Goal: Information Seeking & Learning: Compare options

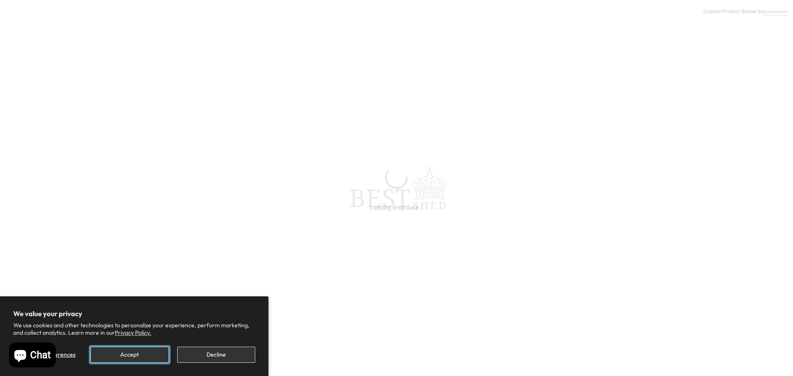
click at [146, 358] on button "Accept" at bounding box center [129, 355] width 78 height 16
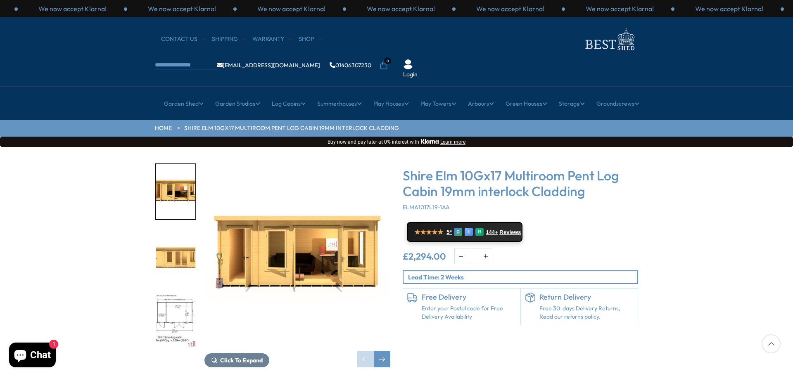
click at [178, 294] on img "3 / 10" at bounding box center [176, 321] width 40 height 55
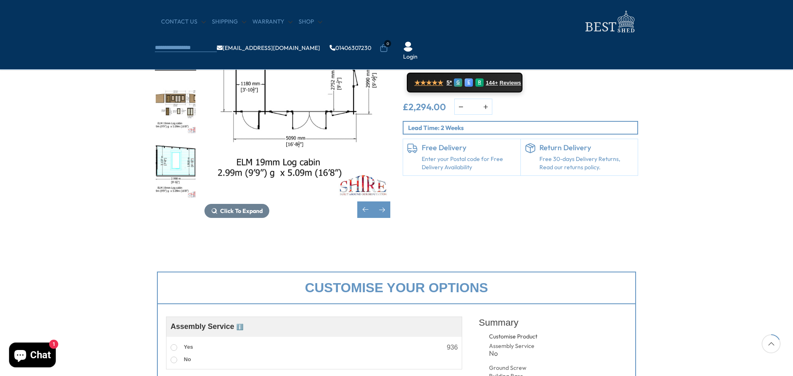
scroll to position [206, 0]
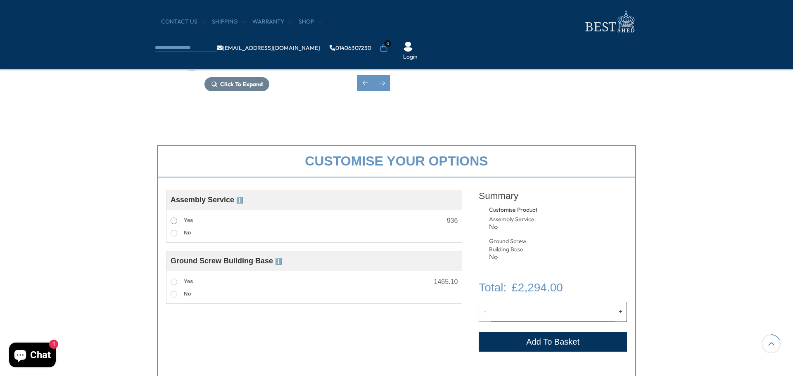
click at [171, 219] on span at bounding box center [174, 221] width 7 height 7
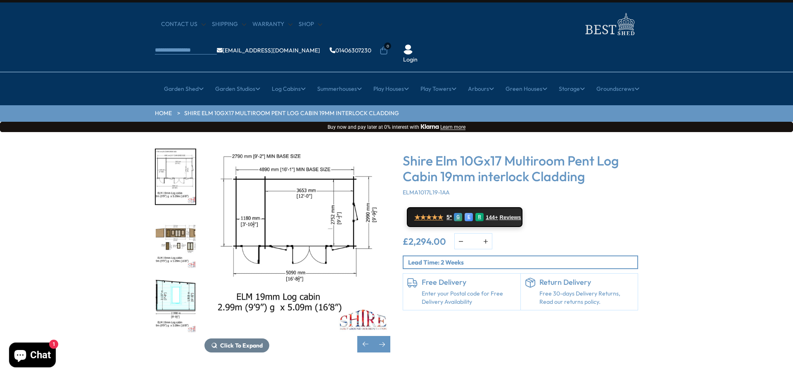
scroll to position [0, 0]
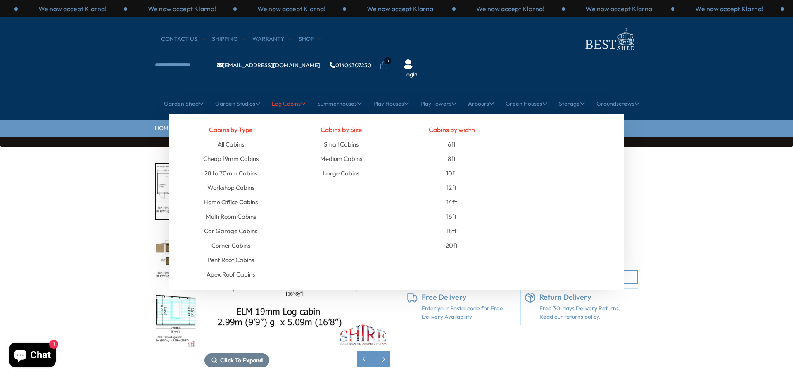
click at [288, 93] on link "Log Cabins" at bounding box center [289, 103] width 34 height 21
click at [451, 195] on link "14ft" at bounding box center [451, 202] width 11 height 14
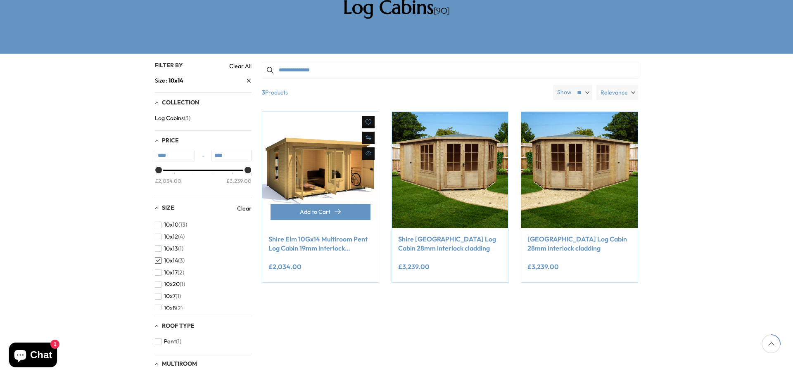
click at [304, 235] on link "Shire Elm 10Gx14 Multiroom Pent Log Cabin 19mm interlock Cladding" at bounding box center [320, 244] width 104 height 19
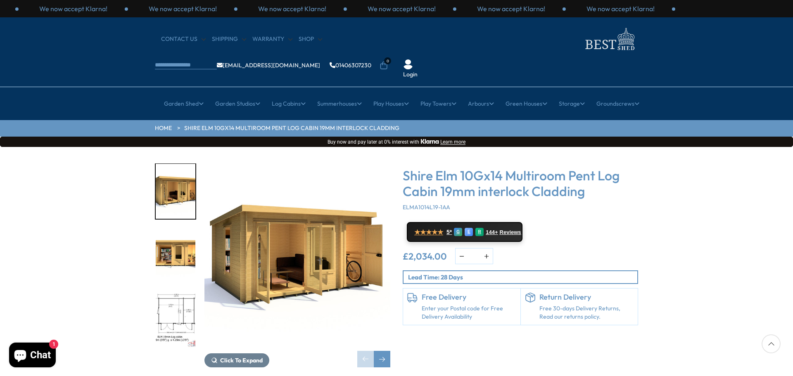
click at [173, 293] on img "3 / 11" at bounding box center [176, 320] width 40 height 55
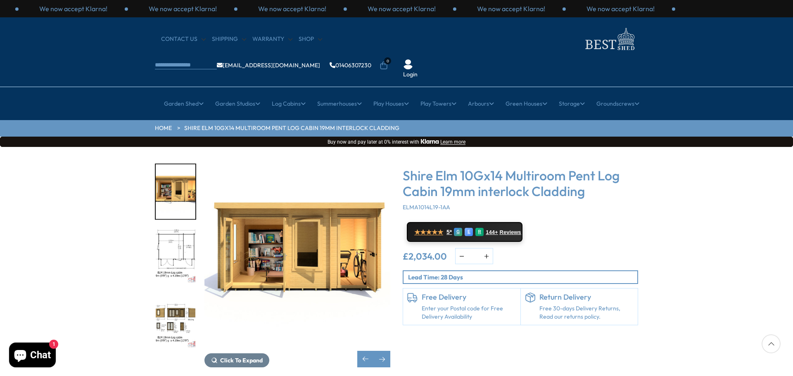
click at [187, 229] on img "3 / 11" at bounding box center [176, 256] width 40 height 55
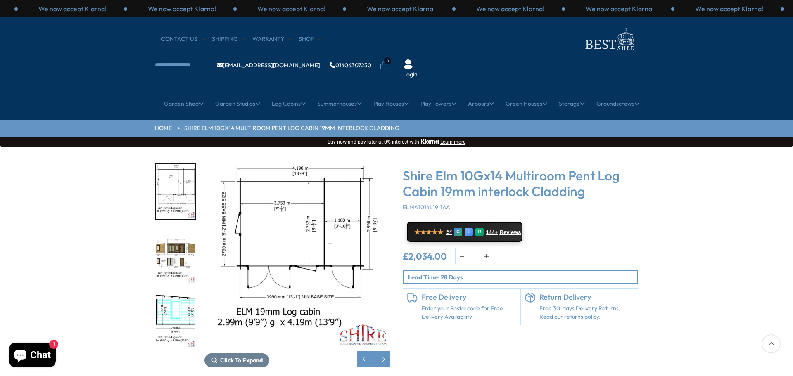
click at [171, 242] on img "4 / 11" at bounding box center [176, 256] width 40 height 55
click at [172, 178] on img "3 / 11" at bounding box center [176, 191] width 40 height 55
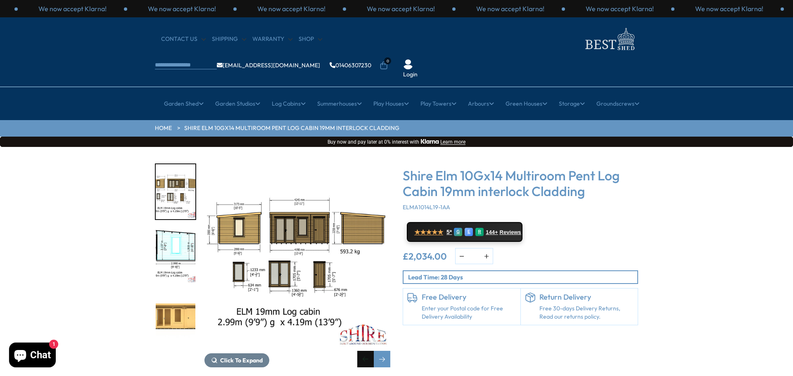
click at [365, 351] on div "Previous slide" at bounding box center [365, 359] width 17 height 17
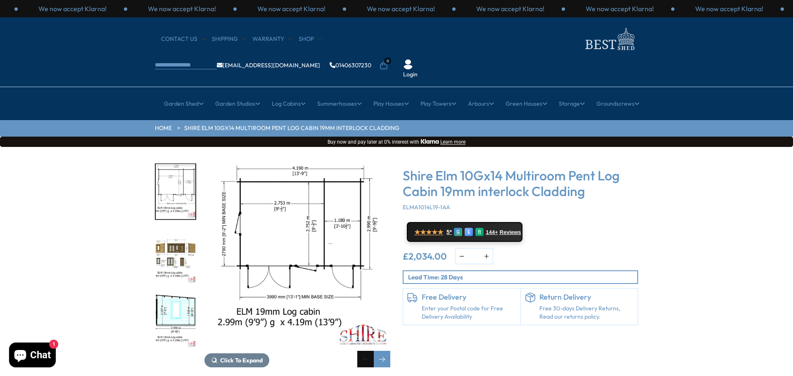
click at [365, 351] on div "Previous slide" at bounding box center [365, 359] width 17 height 17
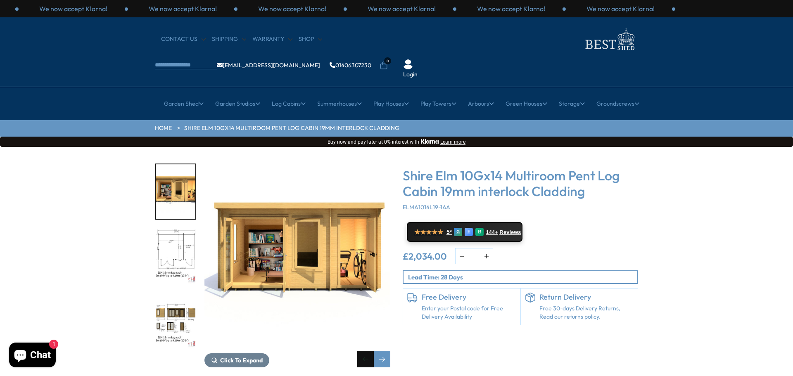
click at [365, 351] on div "Previous slide" at bounding box center [365, 359] width 17 height 17
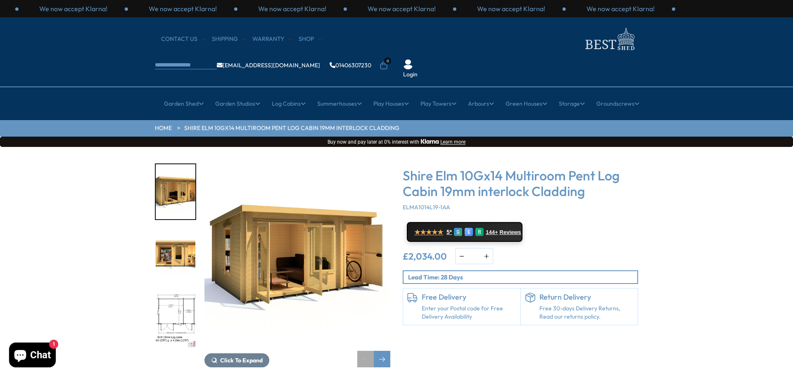
click at [365, 351] on div "Previous slide" at bounding box center [365, 359] width 17 height 17
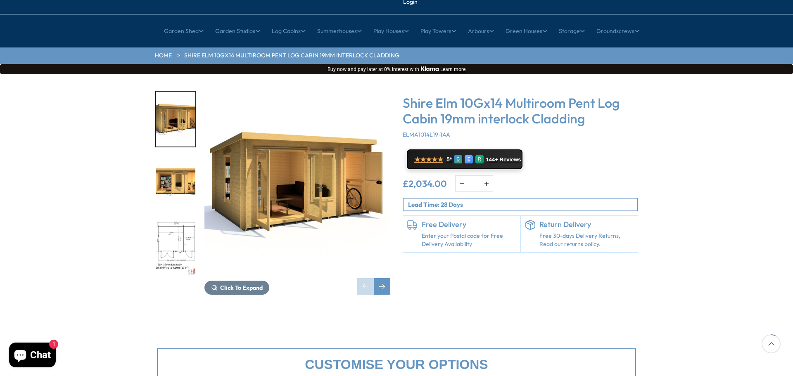
scroll to position [206, 0]
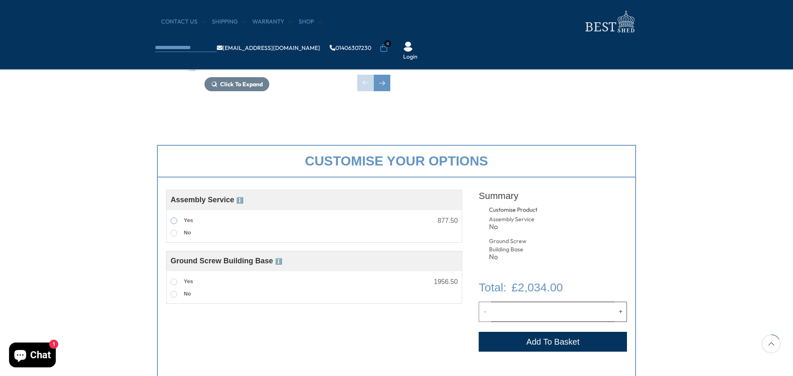
click at [172, 217] on label "Yes" at bounding box center [182, 221] width 22 height 11
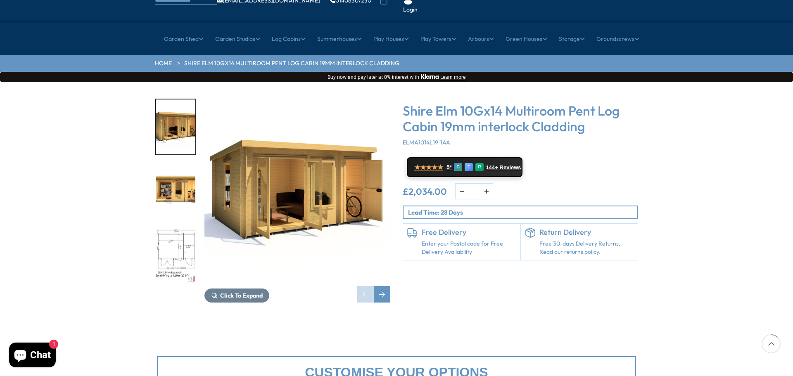
scroll to position [41, 0]
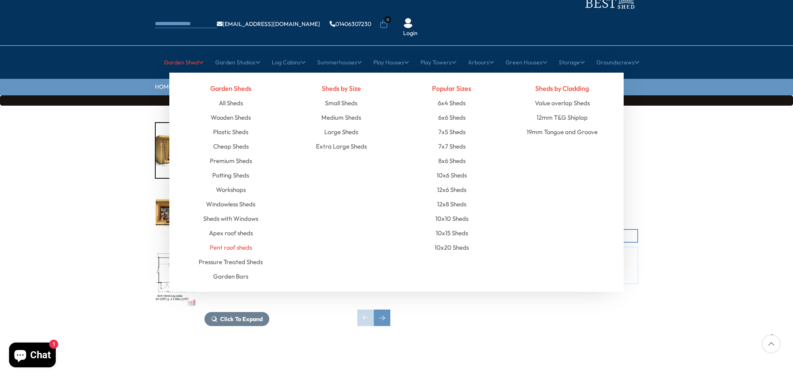
click at [221, 240] on link "Pent roof sheds" at bounding box center [231, 247] width 42 height 14
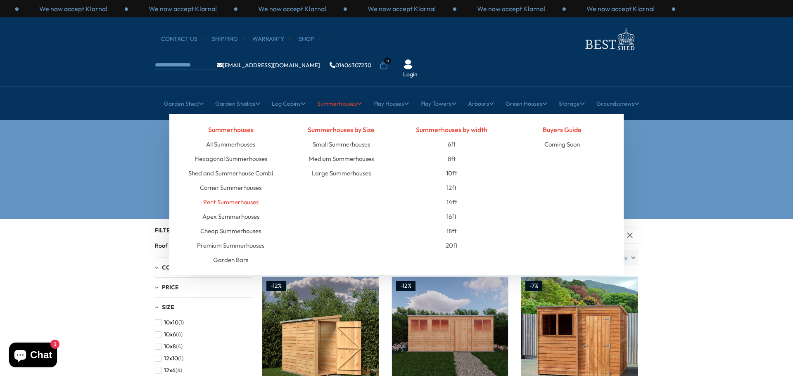
click at [251, 195] on link "Pent Summerhouses" at bounding box center [230, 202] width 55 height 14
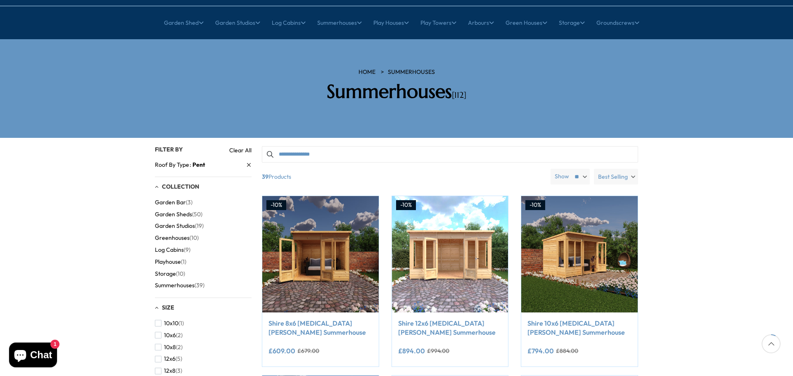
scroll to position [83, 0]
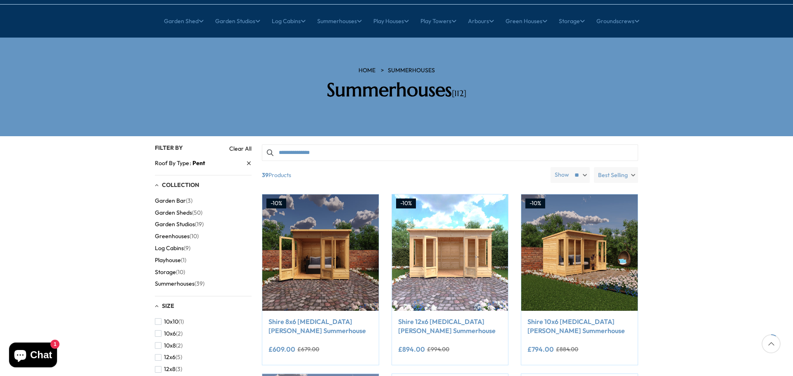
click at [164, 269] on span "Storage" at bounding box center [165, 272] width 21 height 7
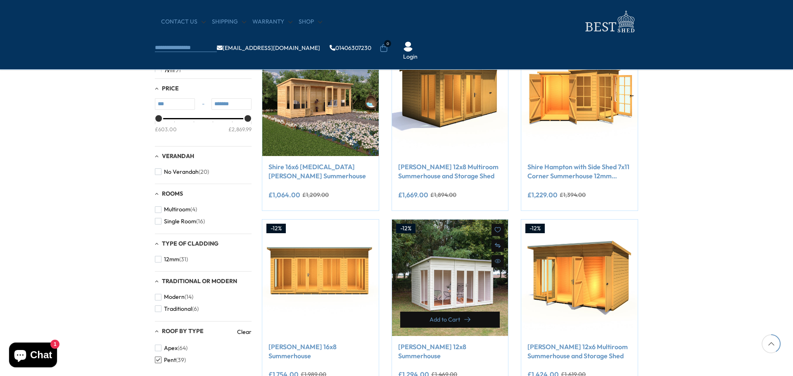
scroll to position [372, 0]
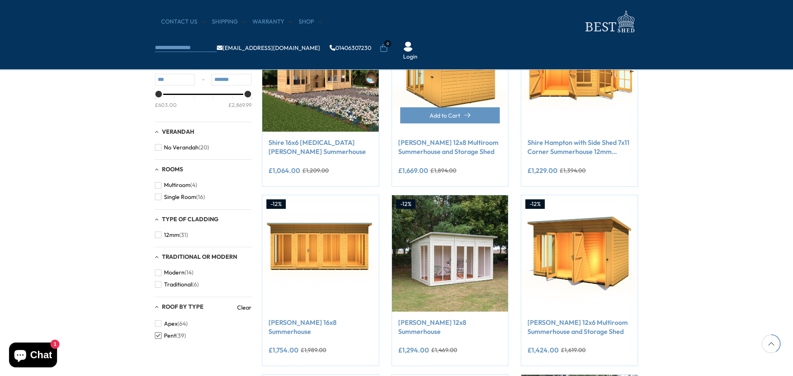
click at [454, 70] on img at bounding box center [450, 73] width 116 height 116
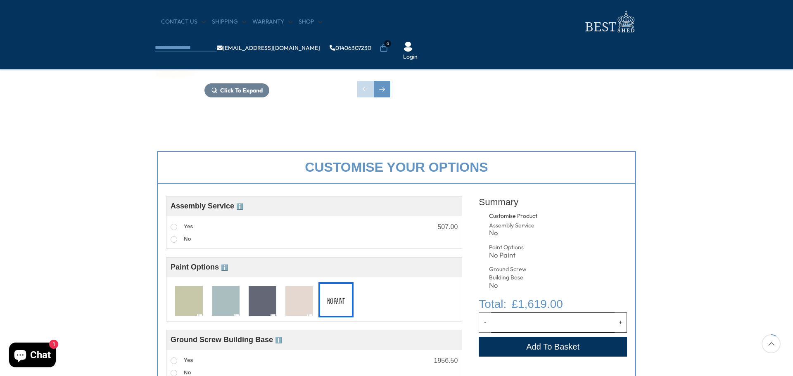
scroll to position [206, 0]
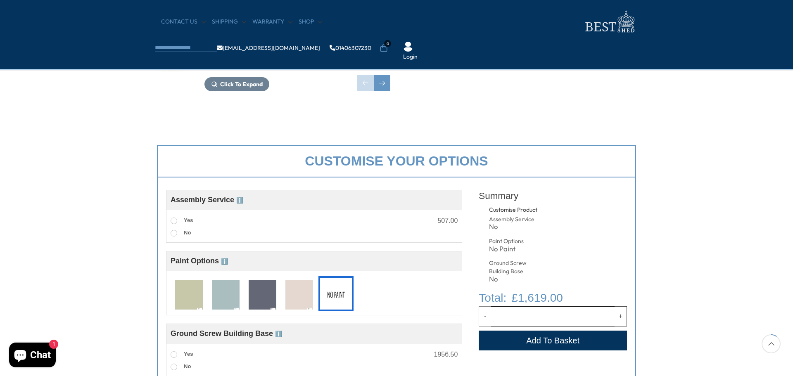
click at [260, 289] on img at bounding box center [263, 295] width 28 height 31
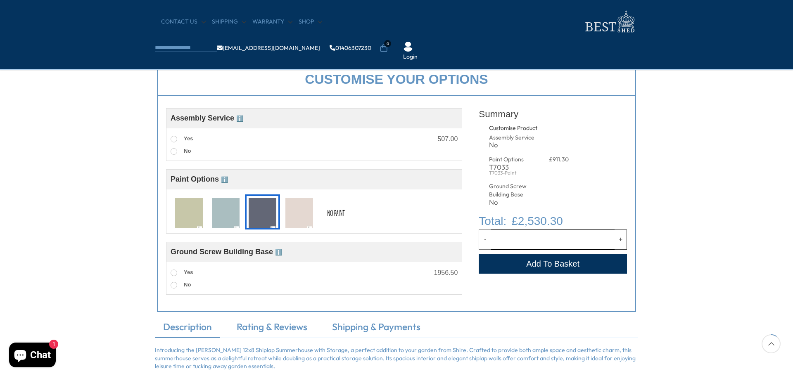
scroll to position [289, 0]
click at [223, 213] on img at bounding box center [226, 212] width 28 height 31
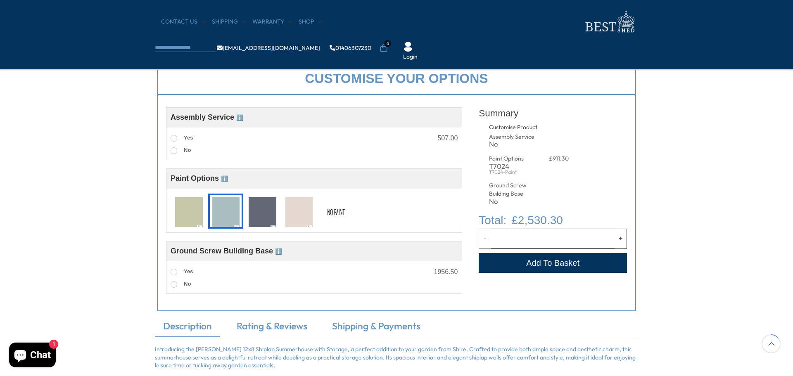
click at [227, 180] on span "ℹ️" at bounding box center [224, 178] width 7 height 7
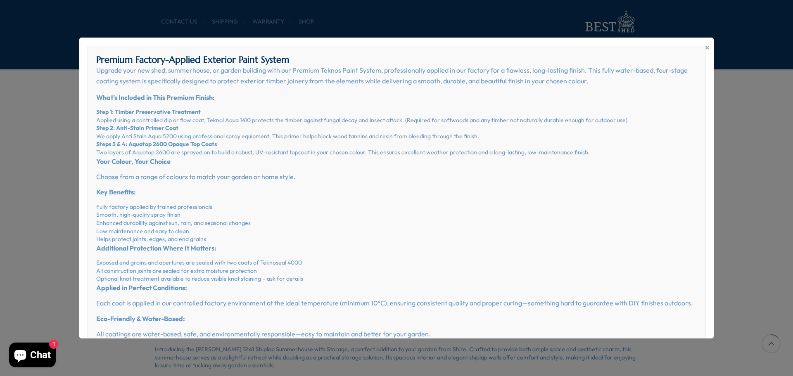
click at [59, 149] on div "× Premium Factory-Applied Exterior Paint System Upgrade your new shed, summerho…" at bounding box center [396, 188] width 793 height 376
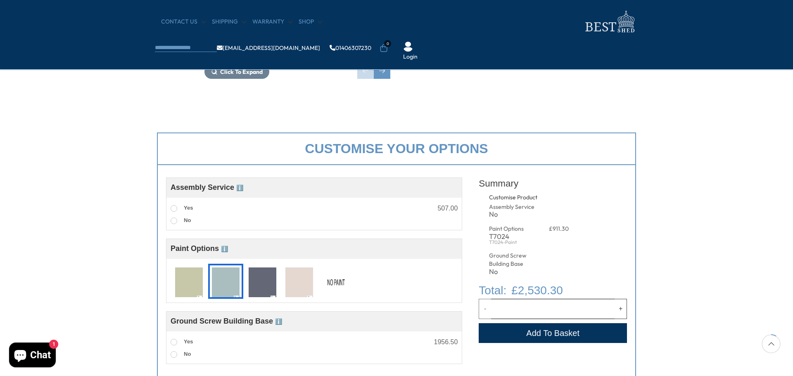
scroll to position [248, 0]
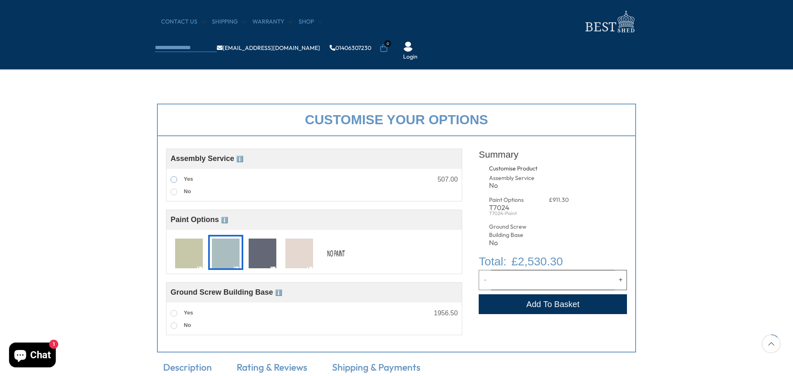
click at [175, 182] on span at bounding box center [174, 179] width 7 height 7
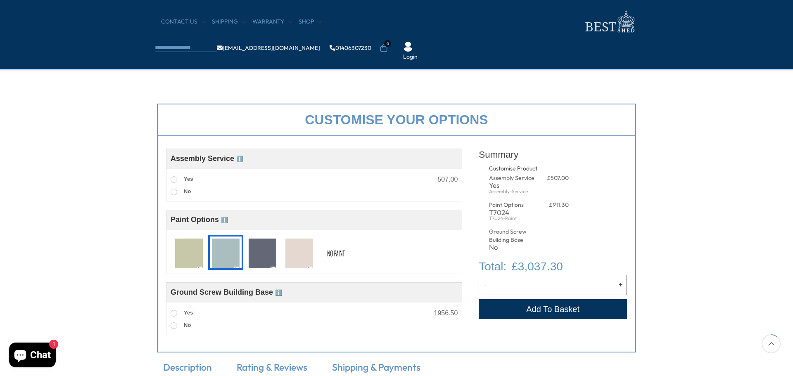
click at [253, 257] on img at bounding box center [263, 254] width 28 height 31
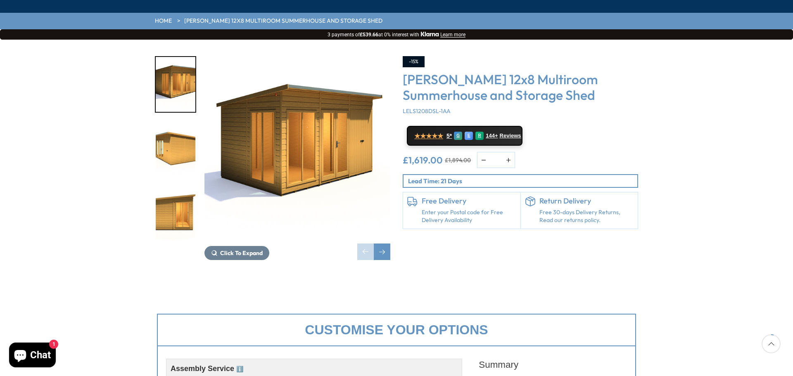
scroll to position [83, 0]
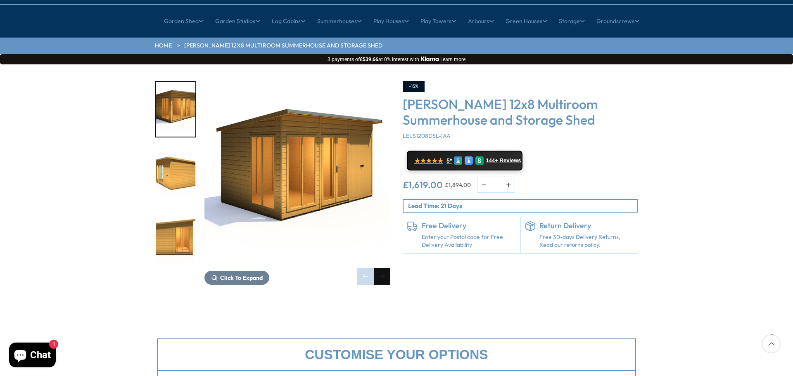
click at [386, 268] on div "Next slide" at bounding box center [382, 276] width 17 height 17
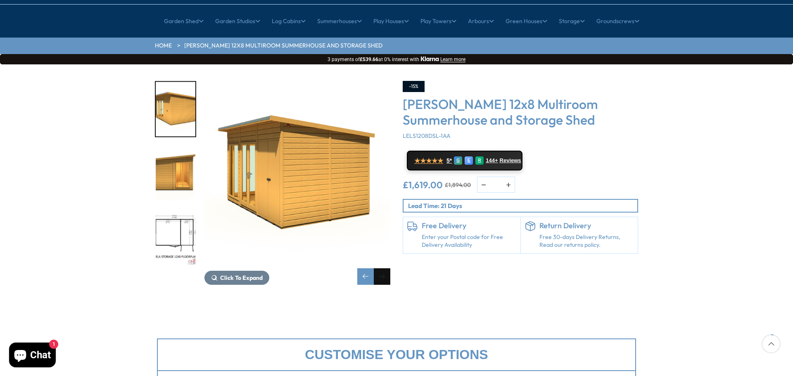
click at [386, 268] on div "Next slide" at bounding box center [382, 276] width 17 height 17
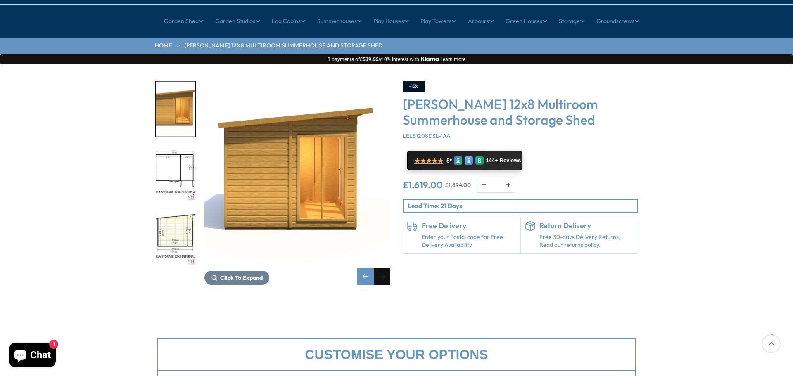
click at [386, 268] on div "Next slide" at bounding box center [382, 276] width 17 height 17
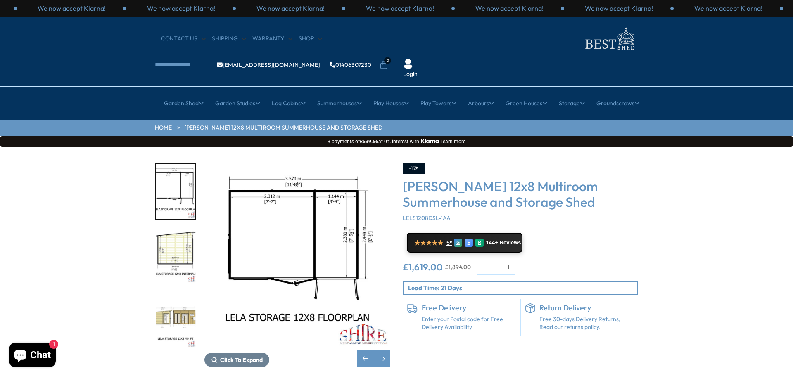
scroll to position [0, 0]
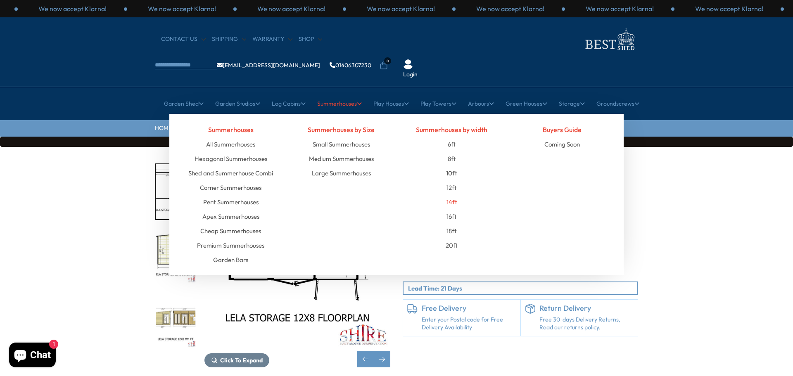
click at [452, 195] on link "14ft" at bounding box center [451, 202] width 11 height 14
click at [453, 209] on link "16ft" at bounding box center [451, 216] width 10 height 14
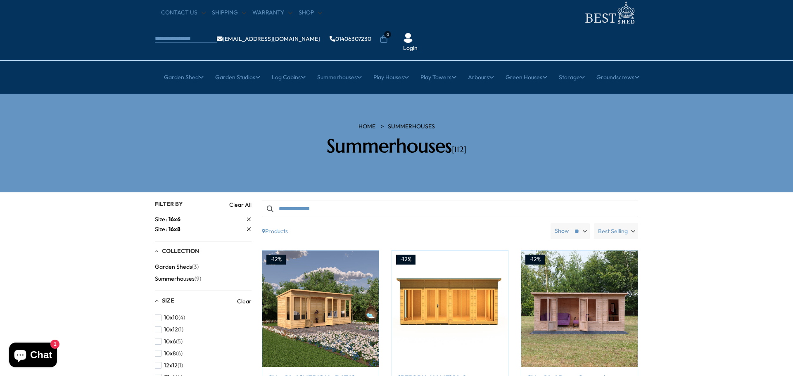
scroll to position [41, 0]
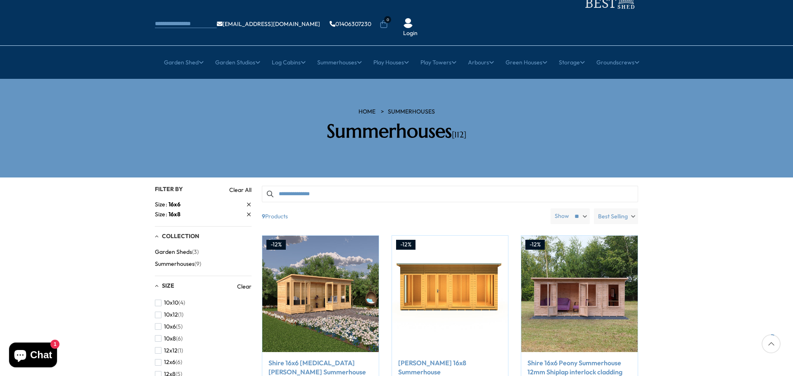
click at [246, 200] on link "Size 16x6" at bounding box center [203, 204] width 97 height 9
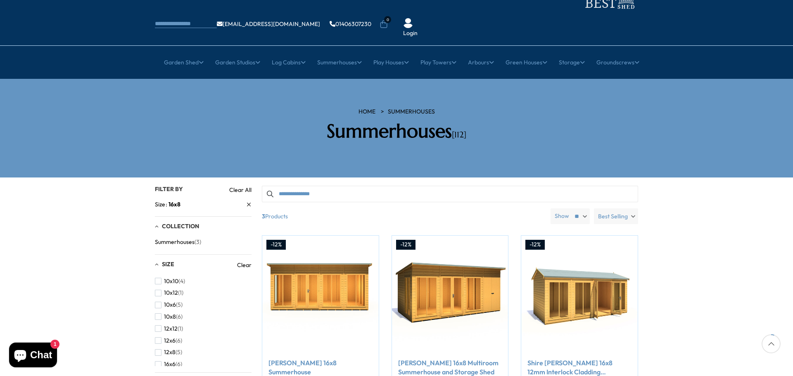
click at [175, 201] on span "16x8" at bounding box center [174, 204] width 12 height 7
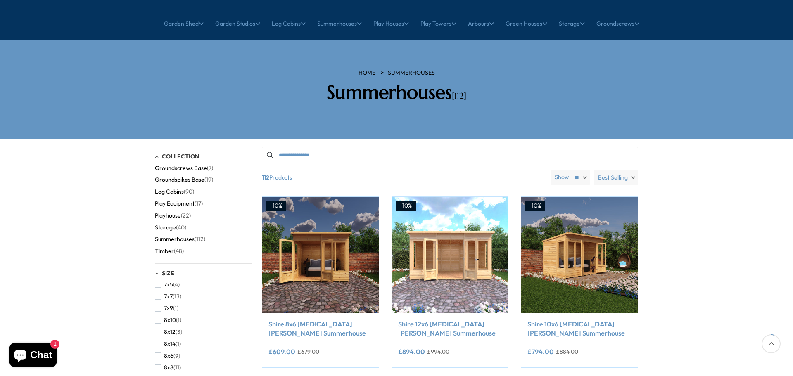
scroll to position [124, 0]
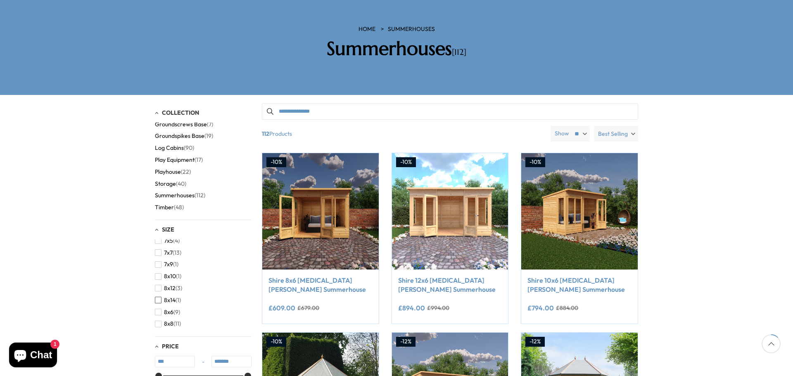
click at [161, 297] on span "button" at bounding box center [158, 300] width 7 height 7
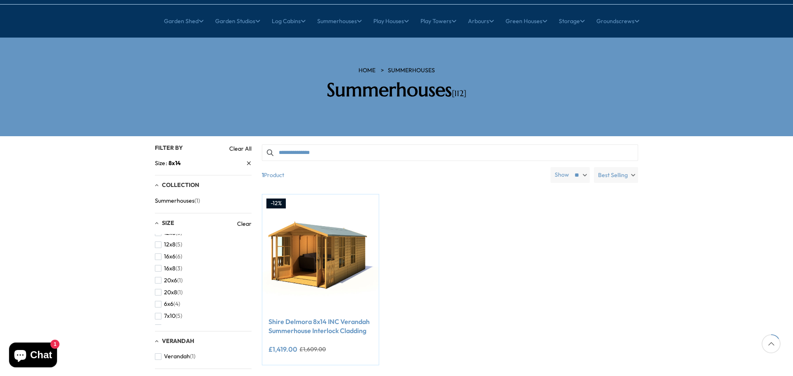
scroll to position [65, 0]
click at [169, 254] on span "16x6" at bounding box center [170, 257] width 12 height 7
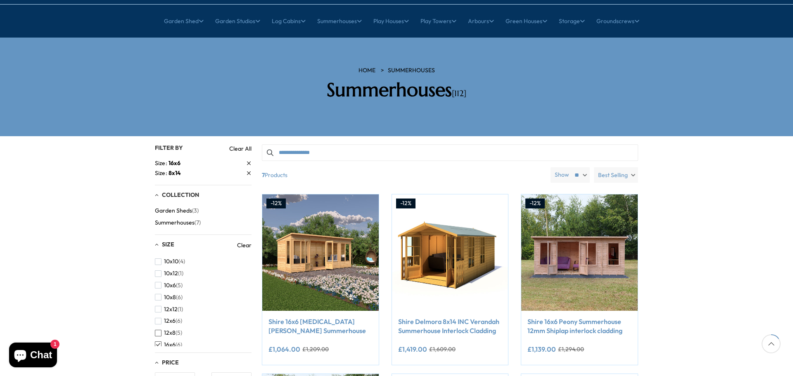
click at [170, 329] on span "12x8" at bounding box center [170, 332] width 12 height 7
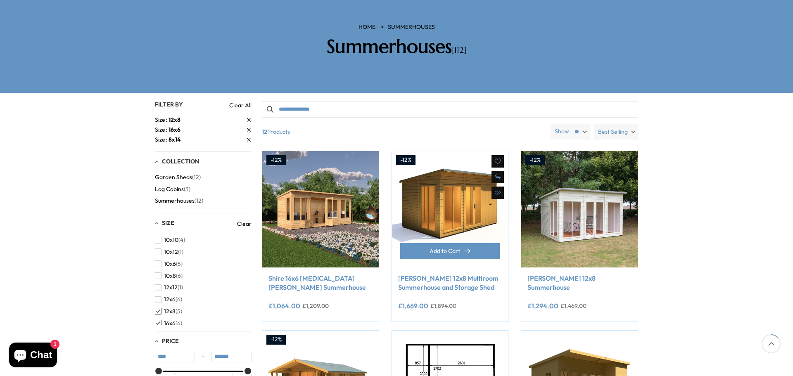
scroll to position [124, 0]
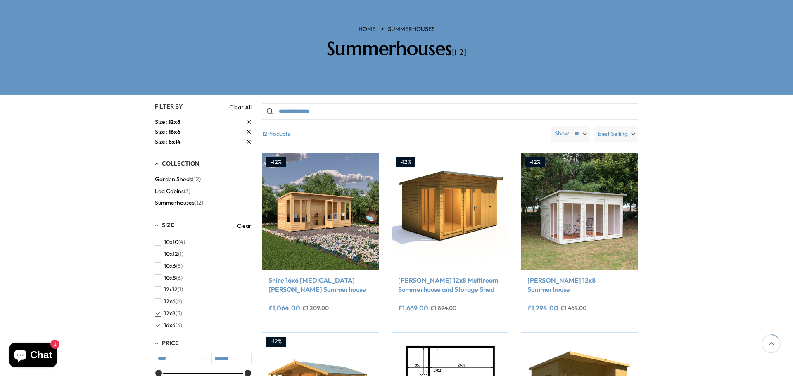
click at [248, 118] on link "Size 12x8" at bounding box center [203, 122] width 97 height 9
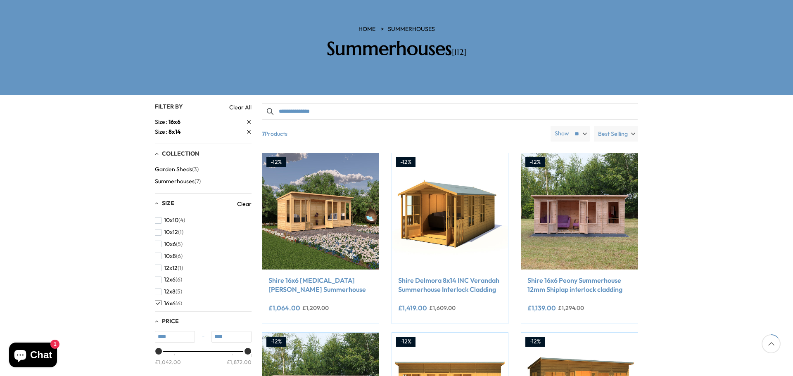
click at [249, 120] on icon at bounding box center [249, 122] width 4 height 4
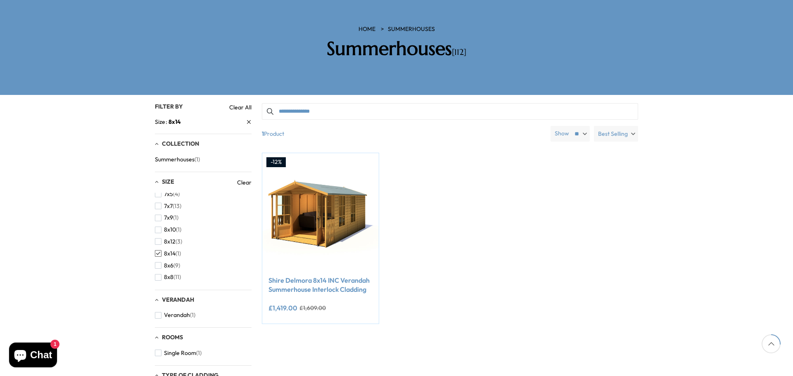
scroll to position [165, 0]
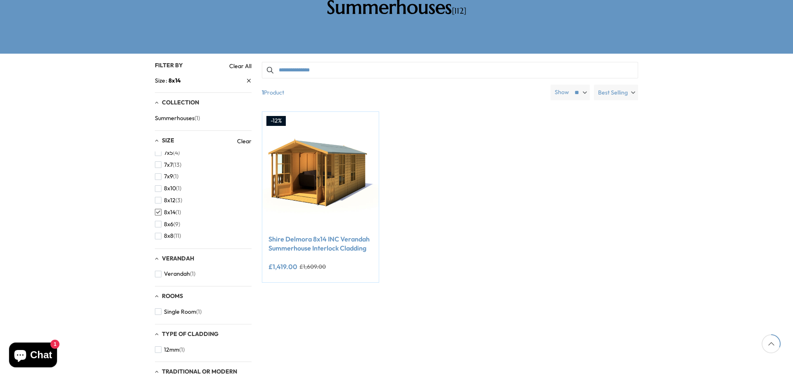
click at [246, 76] on link "Size 8x14" at bounding box center [203, 80] width 97 height 9
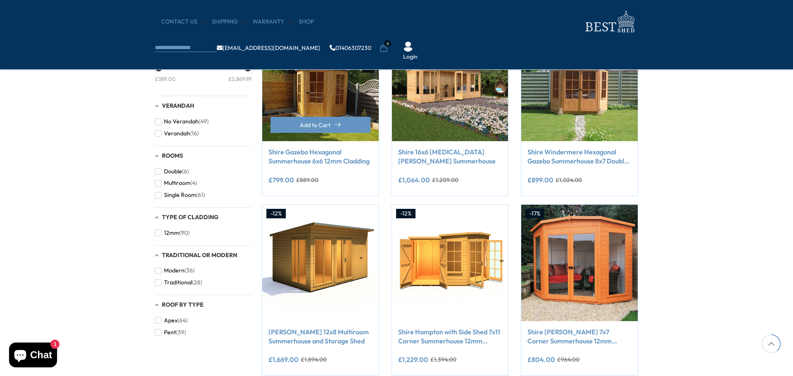
scroll to position [372, 0]
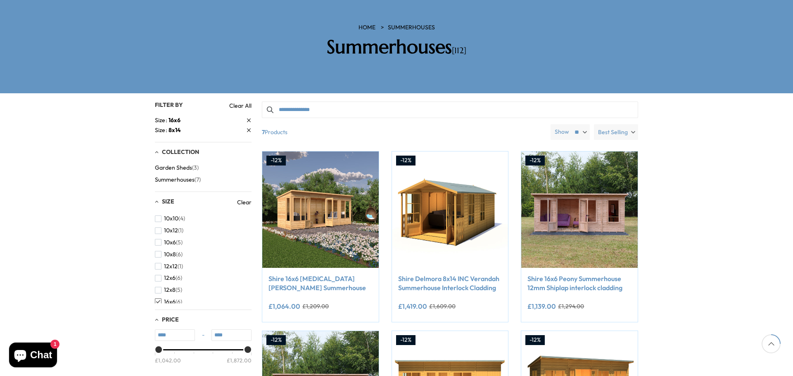
scroll to position [124, 0]
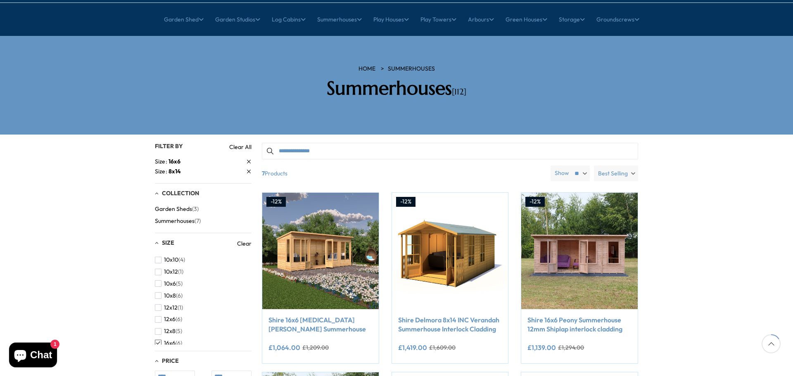
scroll to position [83, 0]
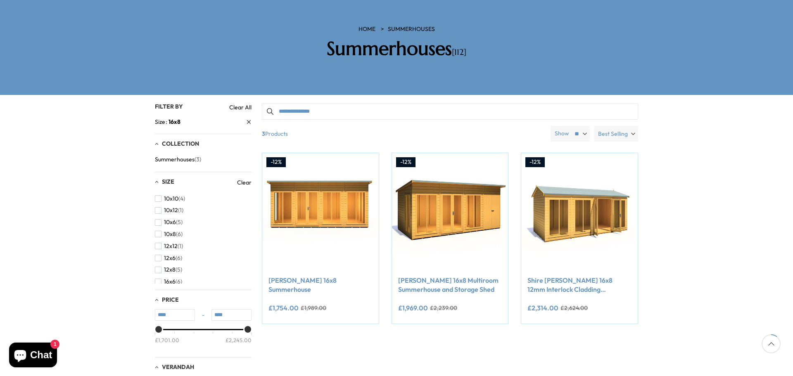
scroll to position [41, 0]
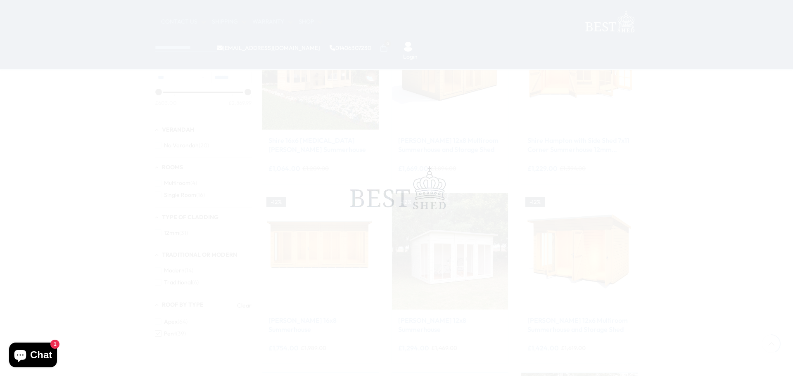
scroll to position [372, 0]
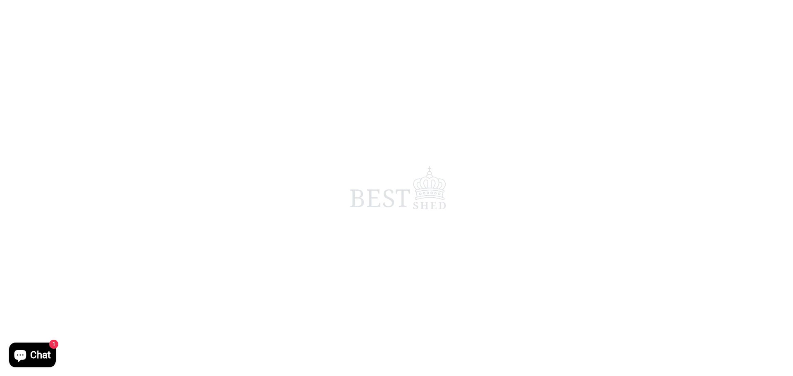
scroll to position [41, 0]
